Goal: Communication & Community: Participate in discussion

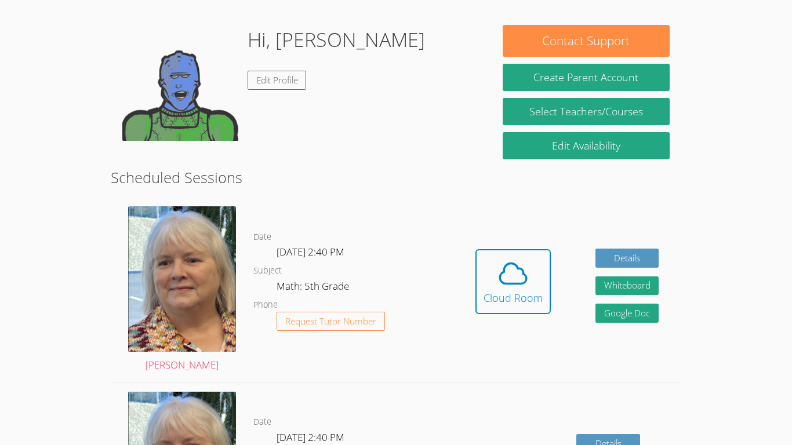
scroll to position [172, 0]
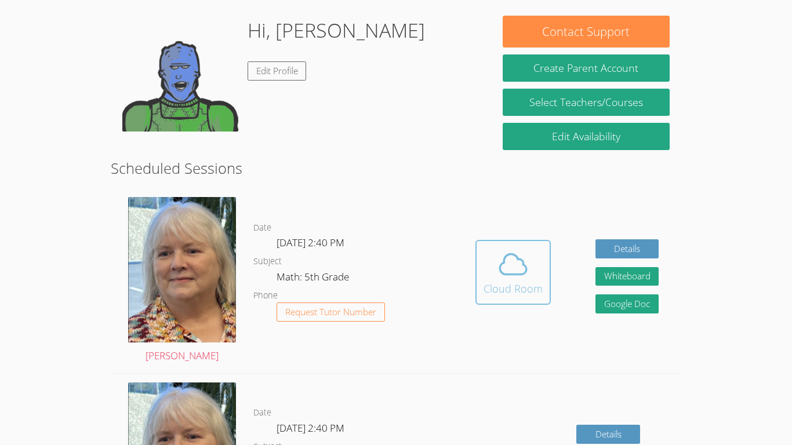
click at [526, 302] on button "Cloud Room" at bounding box center [512, 272] width 75 height 65
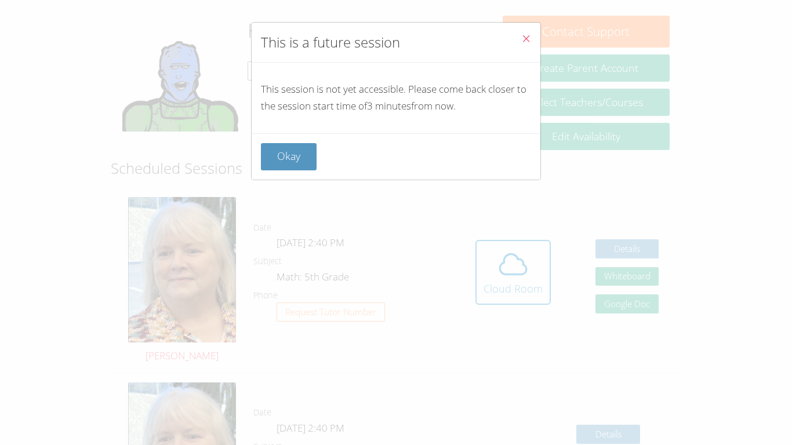
click at [524, 35] on icon "Close" at bounding box center [526, 39] width 10 height 10
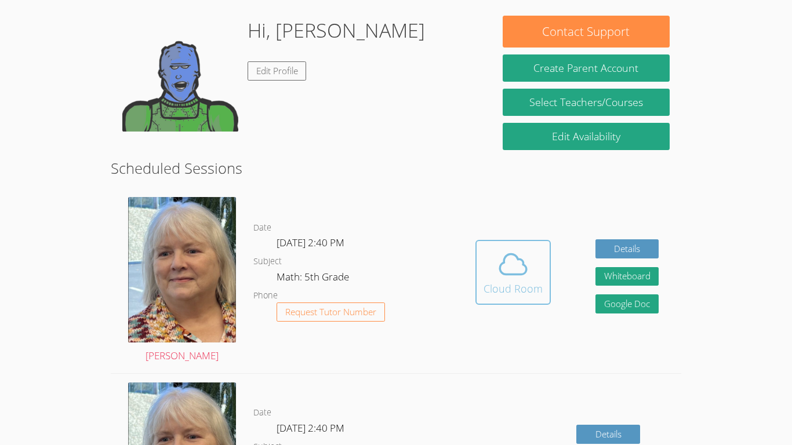
click at [530, 289] on div "Cloud Room" at bounding box center [512, 288] width 59 height 16
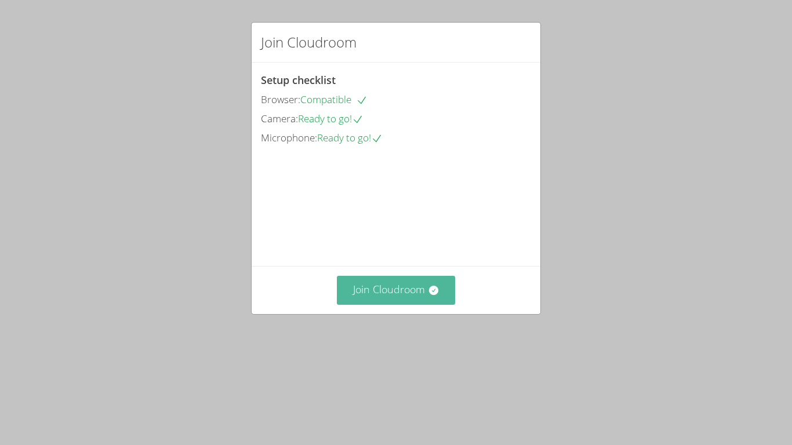
click at [421, 304] on button "Join Cloudroom" at bounding box center [396, 290] width 119 height 28
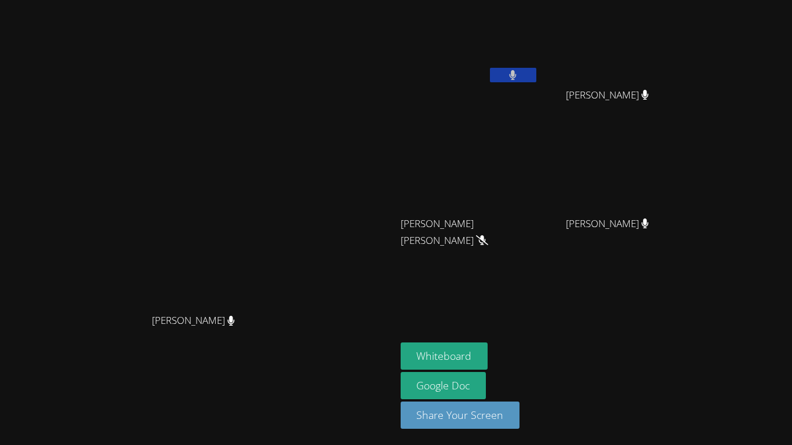
click at [513, 79] on button at bounding box center [513, 75] width 46 height 14
click at [488, 350] on button "Whiteboard" at bounding box center [443, 355] width 87 height 27
click at [536, 74] on button at bounding box center [513, 75] width 46 height 14
click at [519, 71] on icon at bounding box center [512, 75] width 12 height 10
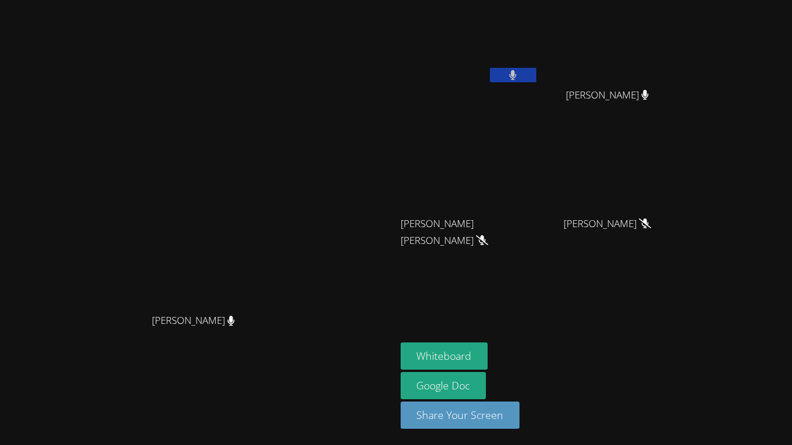
click at [516, 71] on icon at bounding box center [513, 75] width 8 height 10
click at [536, 82] on button at bounding box center [513, 75] width 46 height 14
click at [536, 72] on button at bounding box center [513, 75] width 46 height 14
click at [516, 70] on icon at bounding box center [513, 75] width 8 height 10
click at [519, 75] on icon at bounding box center [512, 75] width 12 height 10
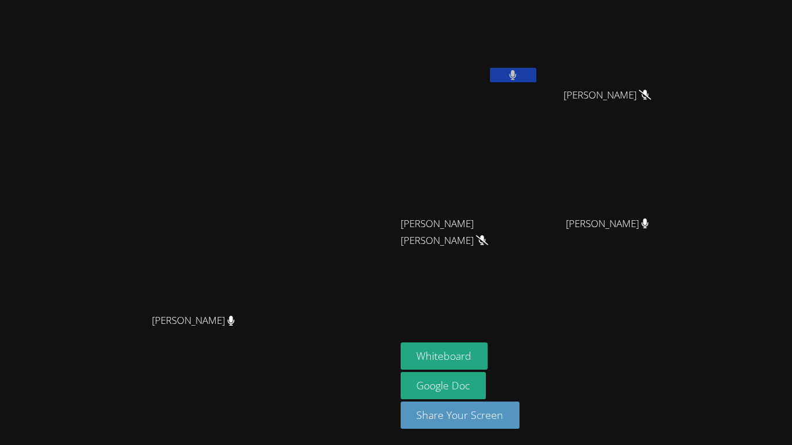
click at [536, 75] on button at bounding box center [513, 75] width 46 height 14
click at [536, 73] on button at bounding box center [513, 75] width 46 height 14
click at [536, 75] on button at bounding box center [513, 75] width 46 height 14
click at [536, 71] on button at bounding box center [513, 75] width 46 height 14
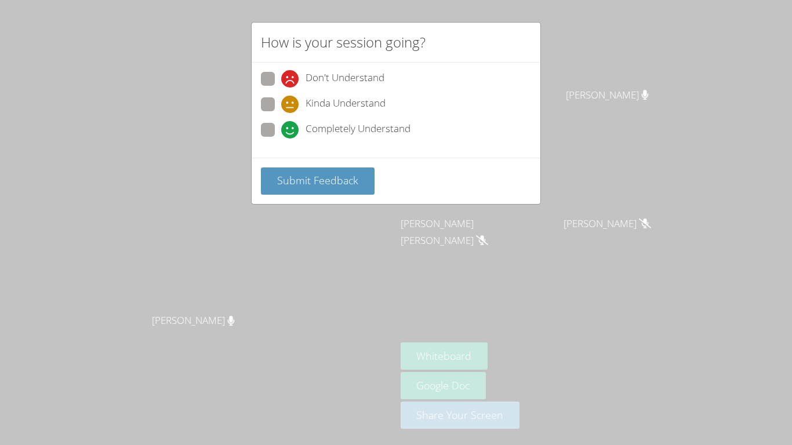
click at [326, 122] on span "Completely Understand" at bounding box center [357, 129] width 105 height 17
click at [291, 123] on input "Completely Understand" at bounding box center [286, 128] width 10 height 10
radio input "true"
click at [342, 170] on button "Submit Feedback" at bounding box center [318, 180] width 114 height 27
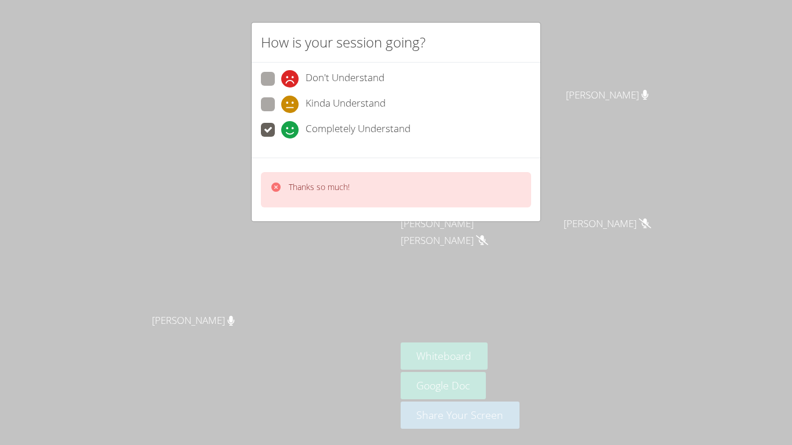
click at [681, 71] on div "How is your session going? Don't Understand Kinda Understand Completely Underst…" at bounding box center [396, 222] width 792 height 445
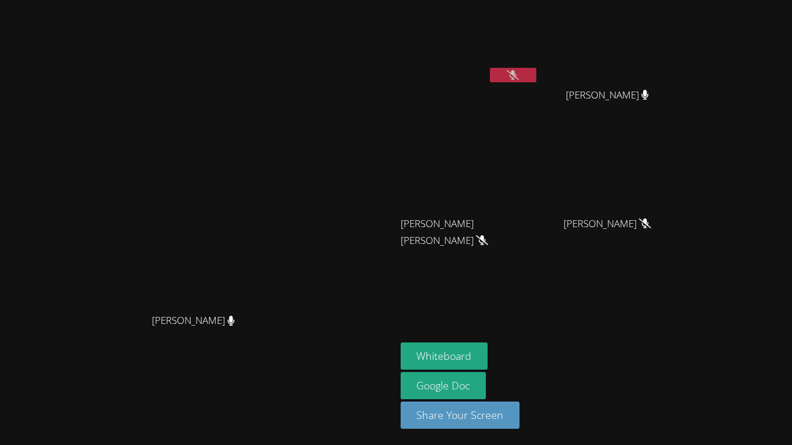
click at [536, 72] on button at bounding box center [513, 75] width 46 height 14
